Goal: Task Accomplishment & Management: Use online tool/utility

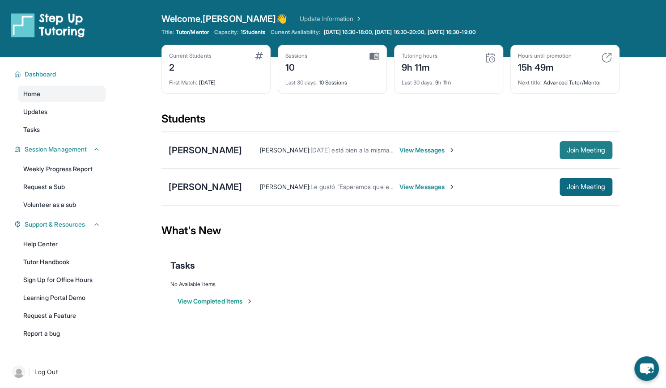
click at [592, 148] on span "Join Meeting" at bounding box center [585, 150] width 38 height 5
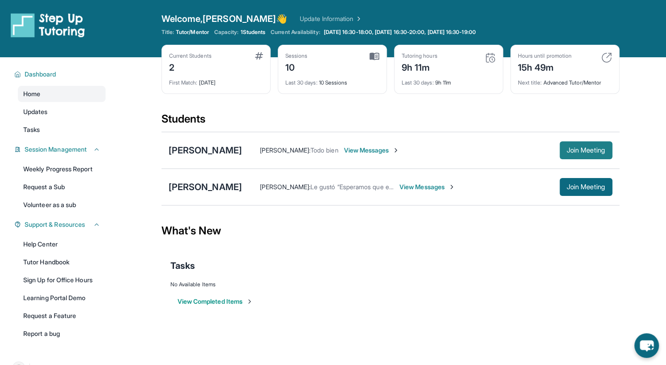
click at [566, 149] on span "Join Meeting" at bounding box center [585, 150] width 38 height 5
